Goal: Navigation & Orientation: Understand site structure

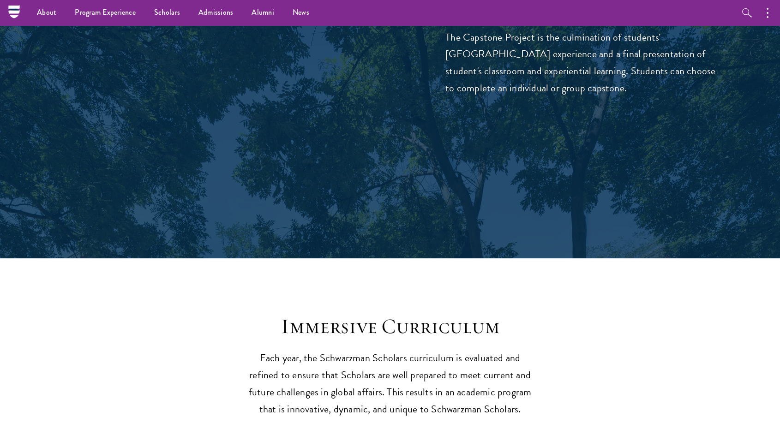
scroll to position [3337, 0]
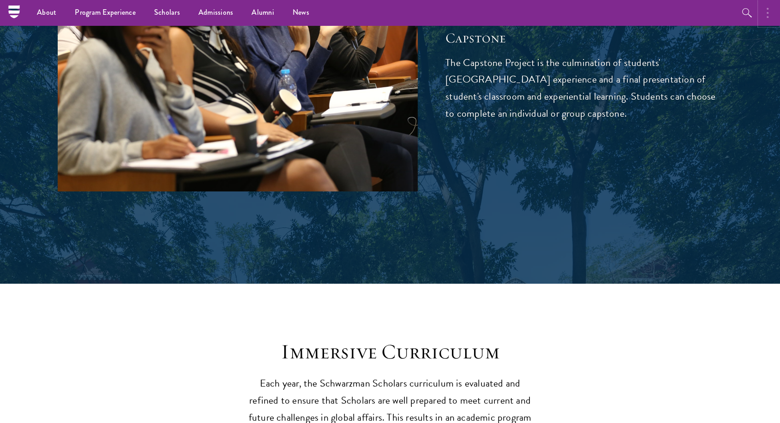
click at [776, 9] on button "button" at bounding box center [770, 12] width 20 height 25
click at [19, 13] on nav "About Overview Leadership Donors Program Experience Overview Curriculum Student…" at bounding box center [331, 12] width 635 height 25
click at [15, 12] on nav "About Overview Leadership Donors Program Experience Overview Curriculum Student…" at bounding box center [331, 12] width 635 height 25
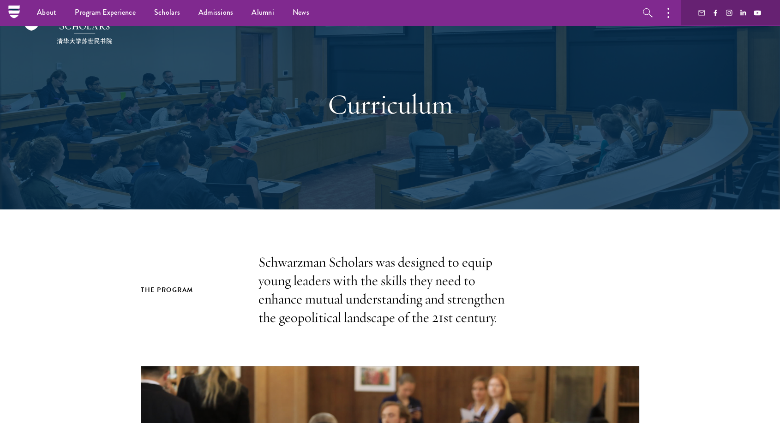
scroll to position [0, 0]
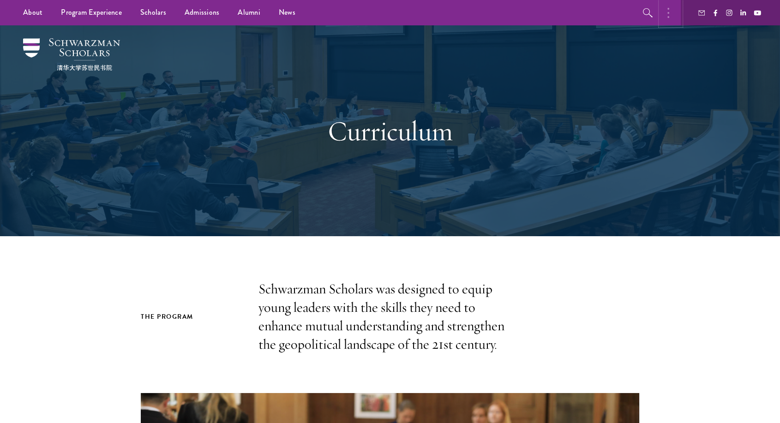
click at [661, 18] on button "button" at bounding box center [671, 12] width 20 height 25
click at [742, 8] on icon "button" at bounding box center [747, 12] width 11 height 11
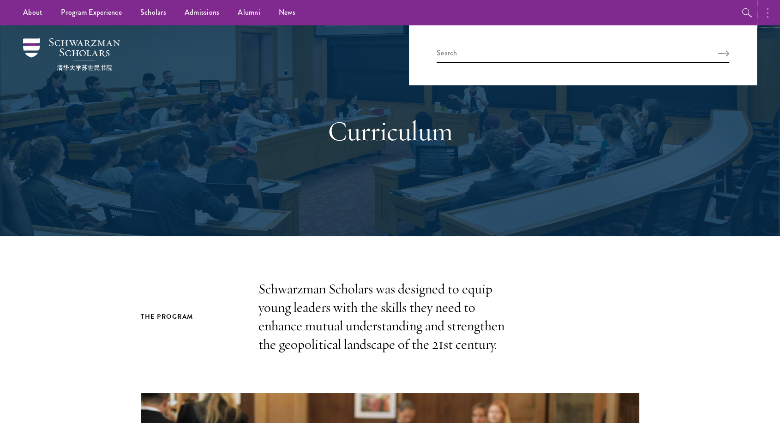
click at [772, 11] on button "button" at bounding box center [770, 12] width 20 height 25
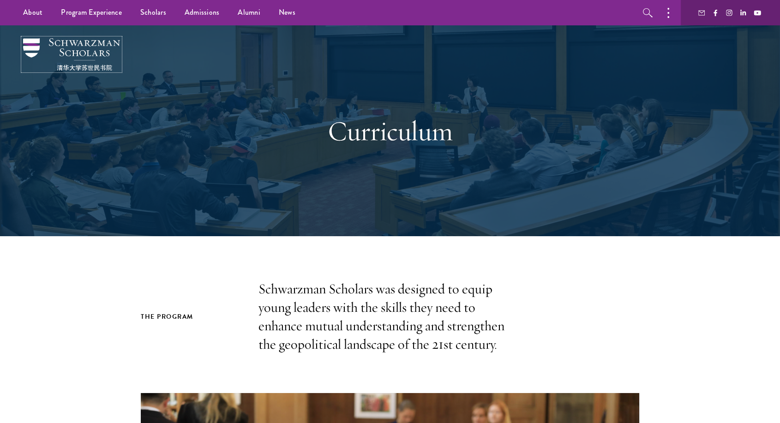
click at [34, 54] on img at bounding box center [71, 54] width 97 height 32
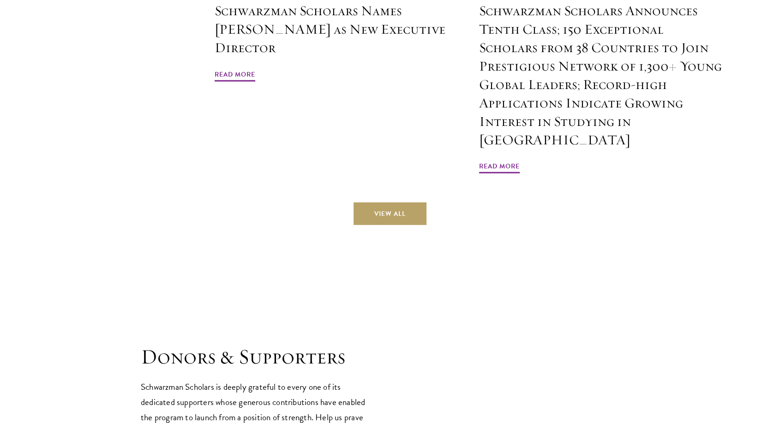
scroll to position [2748, 0]
